Goal: Transaction & Acquisition: Obtain resource

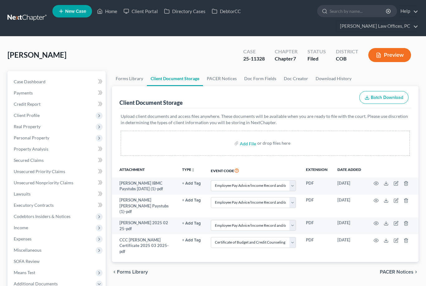
select select "28"
select select "5"
click at [107, 9] on link "Home" at bounding box center [107, 11] width 27 height 11
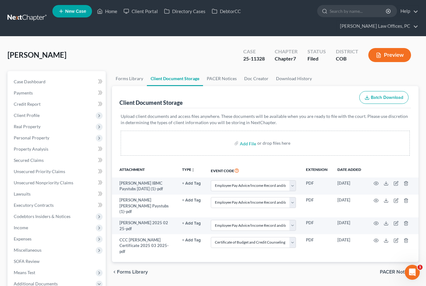
click at [115, 13] on link "Home" at bounding box center [107, 11] width 27 height 11
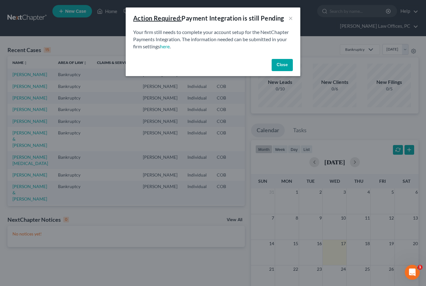
click at [285, 64] on button "Close" at bounding box center [282, 65] width 21 height 12
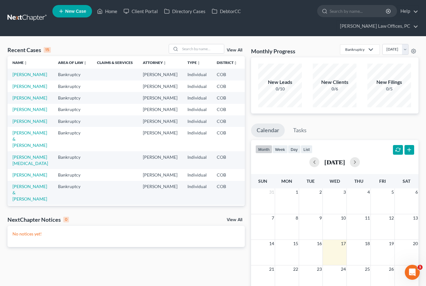
click at [15, 89] on link "[PERSON_NAME]" at bounding box center [29, 86] width 35 height 5
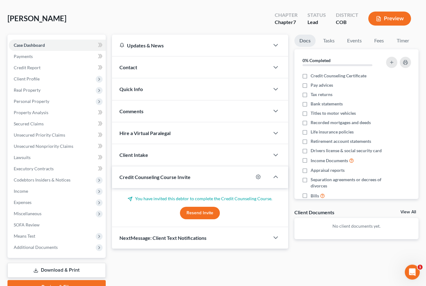
scroll to position [48, 0]
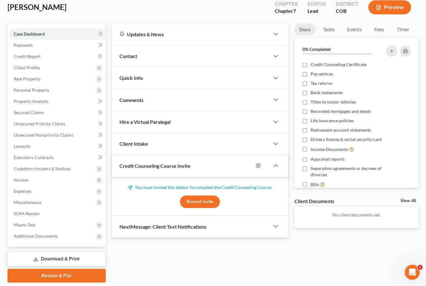
click at [43, 259] on link "Download & Print" at bounding box center [56, 259] width 98 height 15
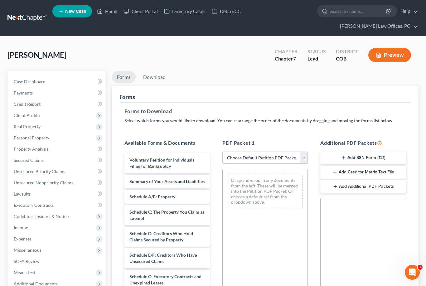
click at [303, 162] on select "Choose Default Petition PDF Packet Complete Bankruptcy Petition (all forms and …" at bounding box center [264, 158] width 85 height 12
select select "0"
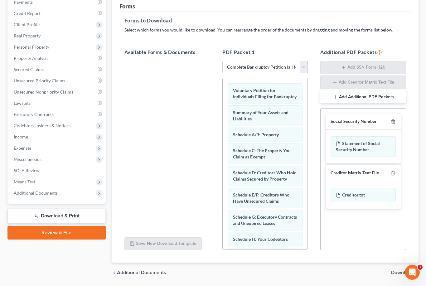
click at [403, 275] on span "Download" at bounding box center [402, 272] width 22 height 5
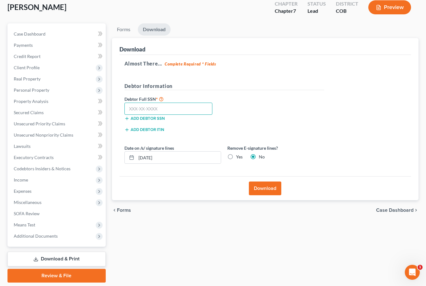
click at [127, 104] on input "text" at bounding box center [168, 109] width 88 height 12
type input "751-07-8369"
click at [264, 188] on button "Download" at bounding box center [265, 189] width 32 height 14
click at [270, 191] on button "Download" at bounding box center [265, 189] width 32 height 14
click at [259, 188] on button "Download" at bounding box center [265, 189] width 32 height 14
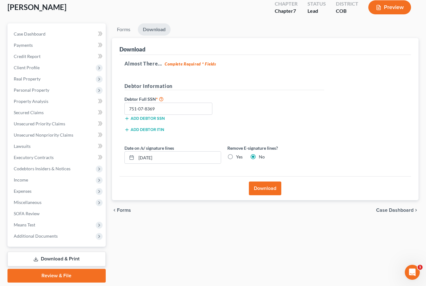
click at [275, 187] on button "Download" at bounding box center [265, 189] width 32 height 14
click at [275, 190] on button "Download" at bounding box center [265, 189] width 32 height 14
click at [274, 190] on button "Download" at bounding box center [265, 189] width 32 height 14
click at [263, 188] on button "Download" at bounding box center [265, 189] width 32 height 14
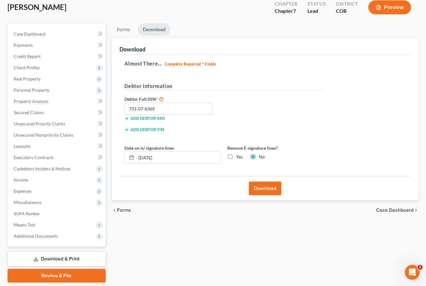
click at [269, 190] on button "Download" at bounding box center [265, 189] width 32 height 14
click at [269, 188] on button "Download" at bounding box center [265, 189] width 32 height 14
click at [411, 272] on icon "Open Intercom Messenger" at bounding box center [412, 272] width 10 height 10
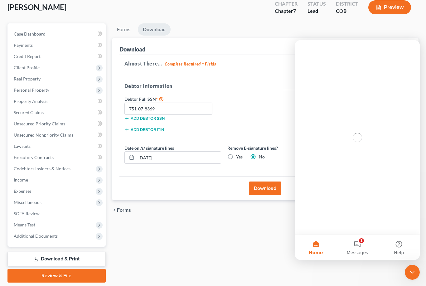
scroll to position [0, 0]
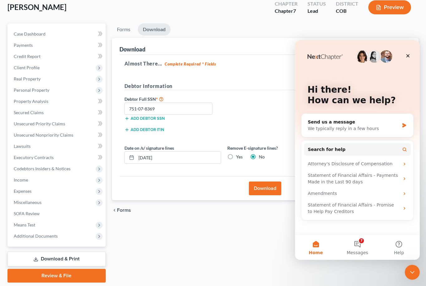
click at [285, 256] on div "Forms Download Forms Forms to Download Select which forms you would like to dow…" at bounding box center [265, 152] width 313 height 259
click at [408, 58] on icon "Close" at bounding box center [407, 55] width 5 height 5
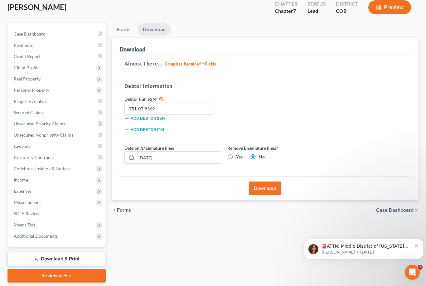
click at [259, 157] on label "No" at bounding box center [262, 157] width 6 height 6
click at [261, 157] on input "No" at bounding box center [263, 156] width 4 height 4
click at [236, 158] on label "Yes" at bounding box center [239, 157] width 7 height 6
click at [239, 158] on input "Yes" at bounding box center [241, 156] width 4 height 4
radio input "true"
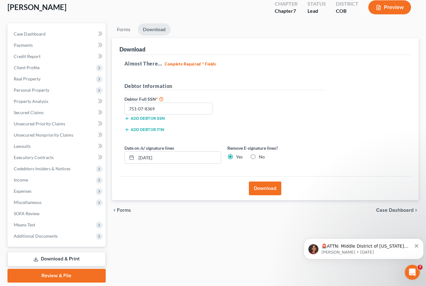
click at [259, 156] on label "No" at bounding box center [262, 157] width 6 height 6
click at [261, 156] on input "No" at bounding box center [263, 156] width 4 height 4
radio input "true"
radio input "false"
click at [266, 189] on button "Download" at bounding box center [265, 189] width 32 height 14
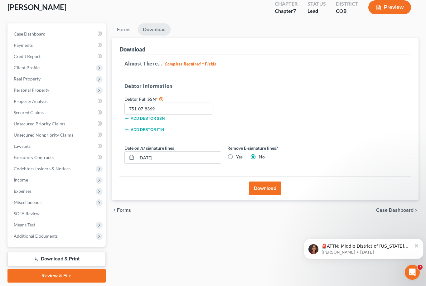
click at [272, 187] on button "Download" at bounding box center [265, 189] width 32 height 14
click at [268, 190] on button "Download" at bounding box center [265, 189] width 32 height 14
click at [275, 193] on button "Download" at bounding box center [265, 189] width 32 height 14
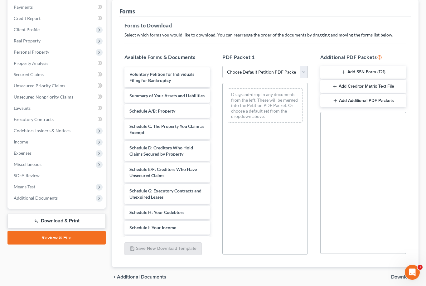
scroll to position [90, 0]
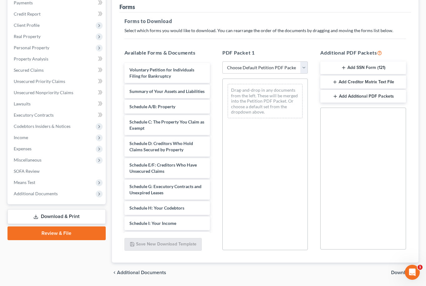
click at [403, 272] on span "Download" at bounding box center [402, 272] width 22 height 5
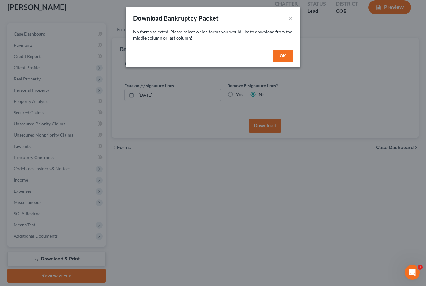
click at [284, 61] on button "OK" at bounding box center [283, 56] width 20 height 12
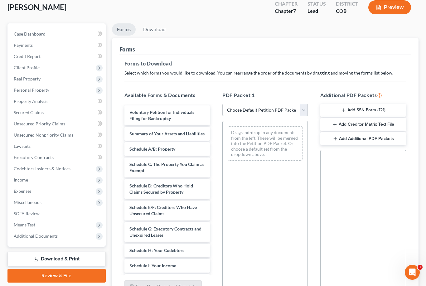
click at [303, 109] on select "Choose Default Petition PDF Packet Complete Bankruptcy Petition (all forms and …" at bounding box center [264, 110] width 85 height 12
select select "0"
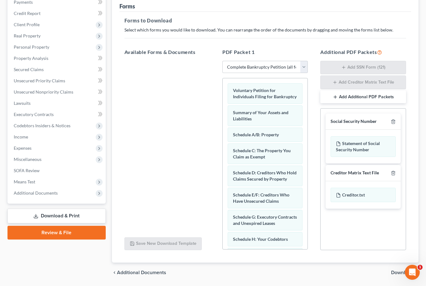
click at [398, 275] on span "Download" at bounding box center [402, 272] width 22 height 5
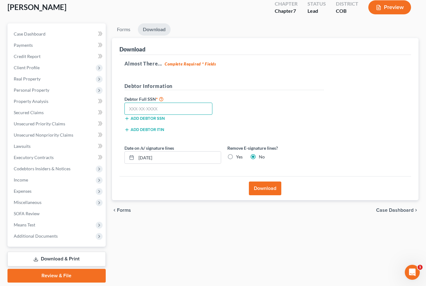
click at [167, 103] on input "text" at bounding box center [168, 109] width 88 height 12
click at [153, 108] on input "text" at bounding box center [168, 109] width 88 height 12
type input "751-07-8369"
click at [267, 187] on button "Download" at bounding box center [265, 189] width 32 height 14
click at [271, 189] on button "Download" at bounding box center [265, 189] width 32 height 14
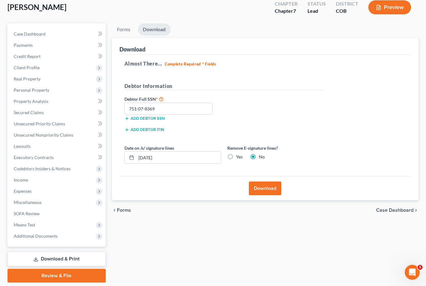
click at [405, 209] on span "Case Dashboard" at bounding box center [394, 210] width 37 height 5
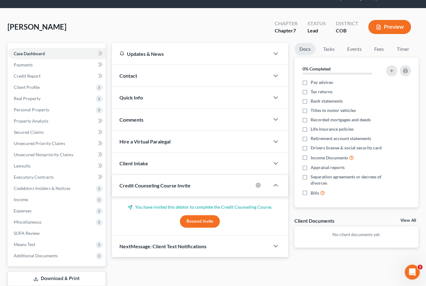
scroll to position [48, 0]
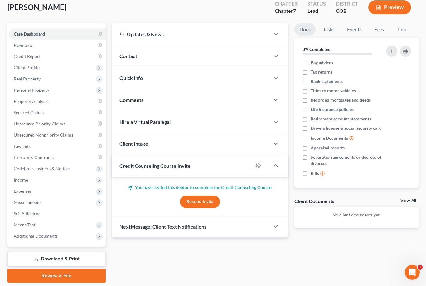
click at [73, 260] on link "Download & Print" at bounding box center [56, 259] width 98 height 15
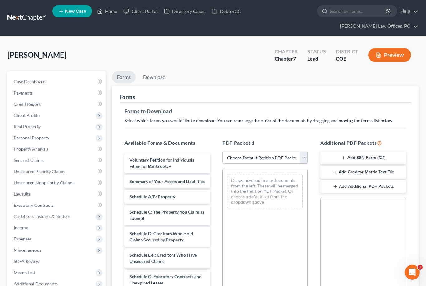
click at [300, 158] on select "Choose Default Petition PDF Packet Complete Bankruptcy Petition (all forms and …" at bounding box center [264, 158] width 85 height 12
select select "0"
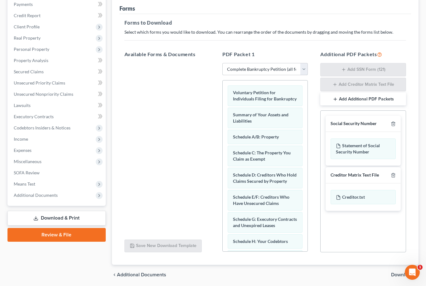
scroll to position [91, 0]
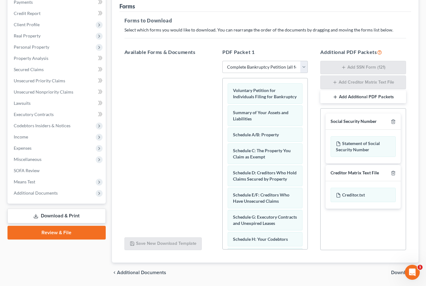
click at [408, 273] on span "Download" at bounding box center [402, 272] width 22 height 5
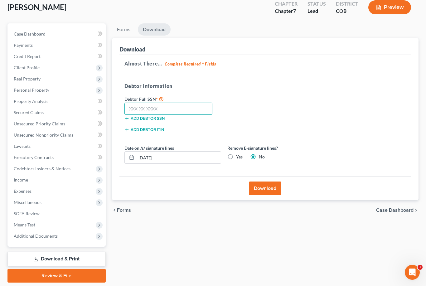
click at [170, 110] on input "text" at bounding box center [168, 109] width 88 height 12
type input "751-07-8369"
click at [191, 158] on input "[DATE]" at bounding box center [178, 158] width 85 height 12
click at [292, 98] on div "Debtor Full SSN * 751-07-8369 Add debtor SSN" at bounding box center [224, 110] width 206 height 31
click at [271, 185] on button "Download" at bounding box center [265, 189] width 32 height 14
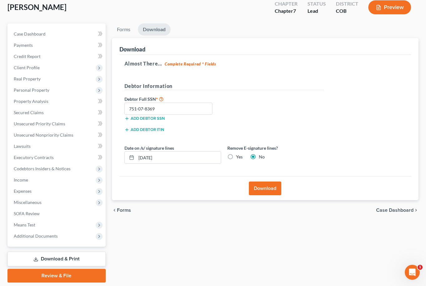
click at [266, 193] on button "Download" at bounding box center [265, 189] width 32 height 14
click at [274, 189] on button "Download" at bounding box center [265, 189] width 32 height 14
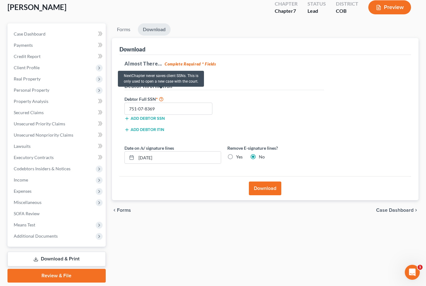
click at [163, 98] on icon at bounding box center [161, 99] width 5 height 6
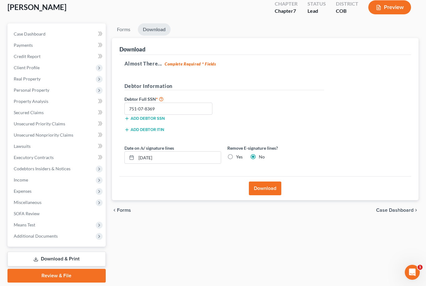
click at [242, 90] on div "Debtor Information" at bounding box center [224, 88] width 206 height 13
click at [176, 108] on input "751-07-8369" at bounding box center [168, 109] width 88 height 12
click at [236, 154] on label "Yes" at bounding box center [239, 157] width 7 height 6
click at [239, 154] on input "Yes" at bounding box center [241, 156] width 4 height 4
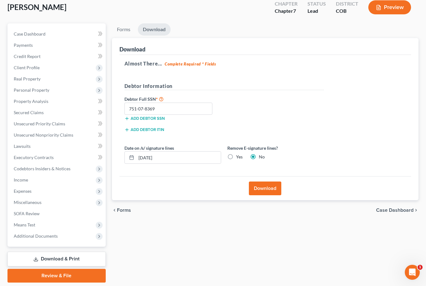
radio input "true"
click at [259, 154] on label "No" at bounding box center [262, 157] width 6 height 6
click at [261, 154] on input "No" at bounding box center [263, 156] width 4 height 4
radio input "true"
radio input "false"
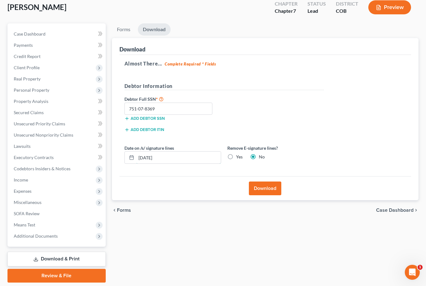
click at [184, 161] on input "[DATE]" at bounding box center [178, 158] width 85 height 12
click at [270, 186] on button "Download" at bounding box center [265, 189] width 32 height 14
click at [267, 186] on button "Download" at bounding box center [265, 189] width 32 height 14
click at [268, 191] on button "Download" at bounding box center [265, 189] width 32 height 14
click at [266, 194] on button "Download" at bounding box center [265, 189] width 32 height 14
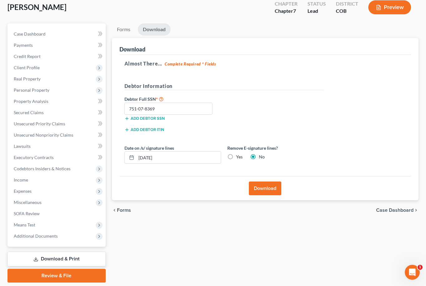
click at [269, 186] on button "Download" at bounding box center [265, 189] width 32 height 14
click at [271, 187] on button "Download" at bounding box center [265, 189] width 32 height 14
click at [194, 64] on strong "Complete Required * Fields" at bounding box center [190, 63] width 51 height 5
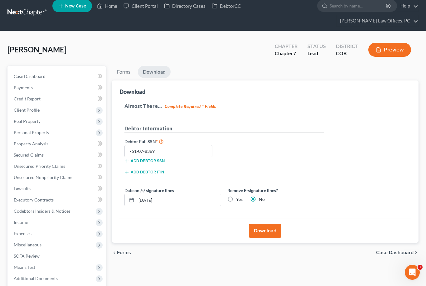
scroll to position [0, 0]
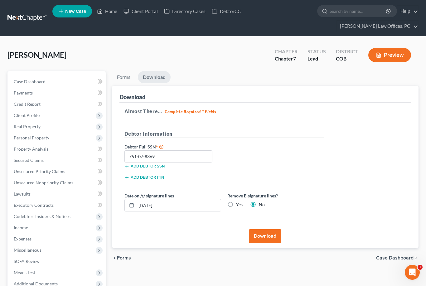
click at [399, 50] on button "Preview" at bounding box center [389, 55] width 43 height 14
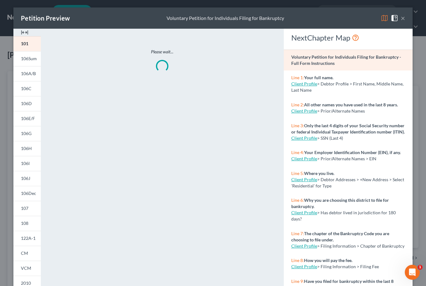
click at [402, 19] on button "×" at bounding box center [403, 17] width 4 height 7
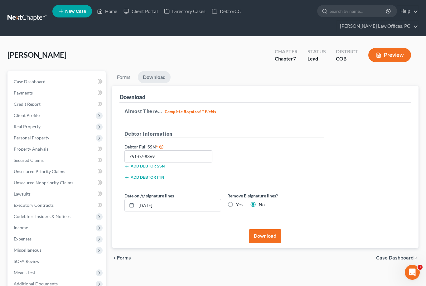
click at [270, 232] on button "Download" at bounding box center [265, 236] width 32 height 14
click at [416, 13] on link "Help" at bounding box center [407, 11] width 21 height 11
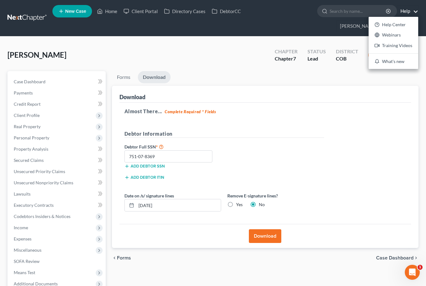
click at [406, 25] on link "Help Center" at bounding box center [394, 24] width 50 height 11
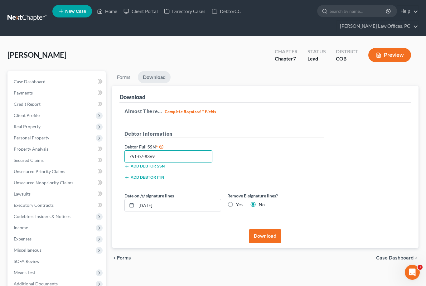
click at [188, 157] on input "751-07-8369" at bounding box center [168, 156] width 88 height 12
click at [269, 238] on button "Download" at bounding box center [265, 236] width 32 height 14
click at [266, 239] on button "Download" at bounding box center [265, 236] width 32 height 14
click at [271, 237] on button "Download" at bounding box center [265, 236] width 32 height 14
click at [270, 236] on button "Download" at bounding box center [265, 236] width 32 height 14
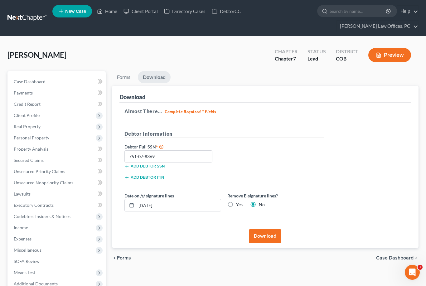
click at [269, 238] on button "Download" at bounding box center [265, 236] width 32 height 14
click at [269, 242] on button "Download" at bounding box center [265, 236] width 32 height 14
click at [264, 241] on button "Download" at bounding box center [265, 236] width 32 height 14
